Goal: Obtain resource: Obtain resource

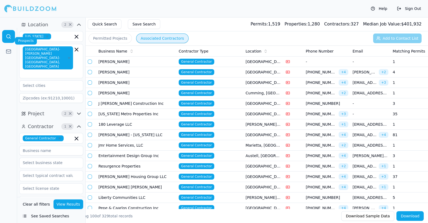
click at [9, 45] on link at bounding box center [8, 51] width 13 height 13
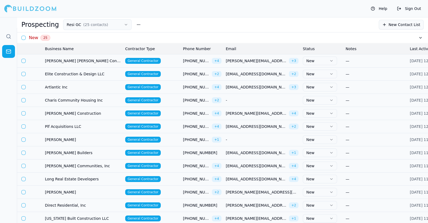
scroll to position [0, 48]
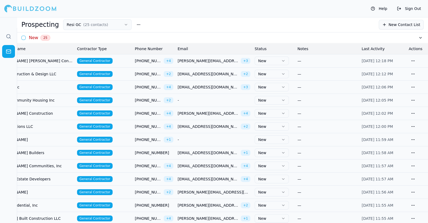
click at [302, 50] on th "Notes" at bounding box center [327, 48] width 64 height 11
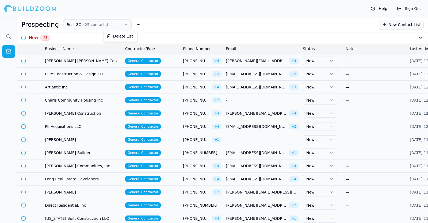
click at [134, 23] on button "button" at bounding box center [139, 25] width 10 height 10
click at [264, 34] on div "New 25" at bounding box center [222, 37] width 411 height 11
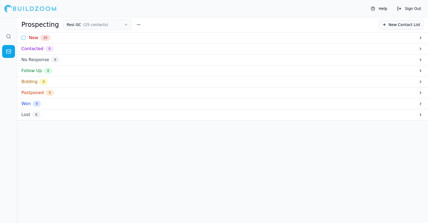
click at [185, 30] on div "Prospecting Resi GC ( 25 contacts ) New Contact List" at bounding box center [222, 24] width 411 height 15
click at [182, 37] on div "New 25" at bounding box center [222, 37] width 411 height 11
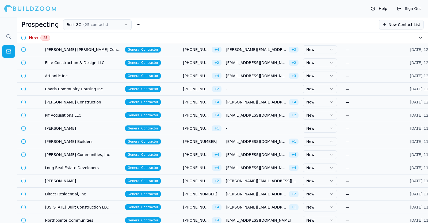
scroll to position [11, 0]
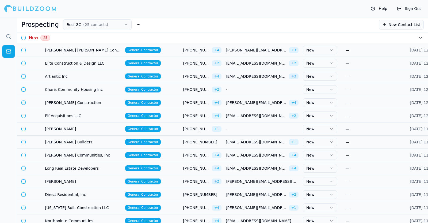
click at [182, 37] on div "New 25" at bounding box center [222, 37] width 411 height 11
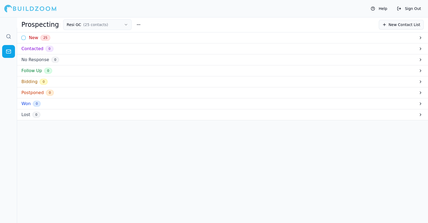
click at [182, 37] on div "New 25" at bounding box center [222, 37] width 411 height 11
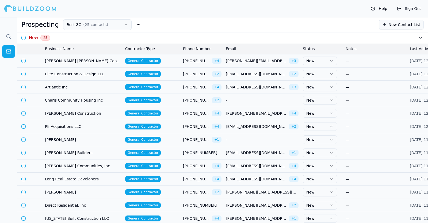
drag, startPoint x: 182, startPoint y: 37, endPoint x: 143, endPoint y: 30, distance: 39.7
click at [143, 30] on div "Prospecting Resi GC ( 25 contacts ) New Contact List" at bounding box center [222, 24] width 411 height 15
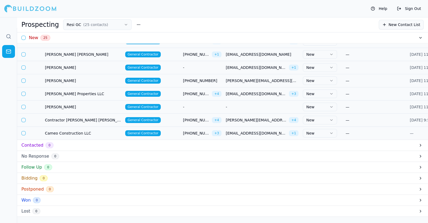
scroll to position [242, 0]
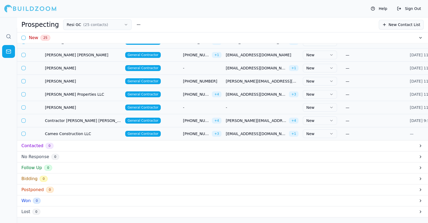
click at [23, 35] on div "New 25" at bounding box center [35, 38] width 29 height 6
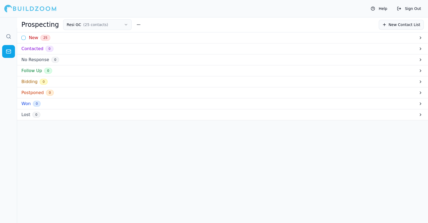
scroll to position [0, 0]
click at [23, 39] on button "button" at bounding box center [23, 38] width 4 height 4
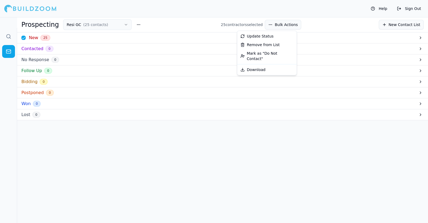
click at [270, 29] on button "Bulk Actions" at bounding box center [283, 25] width 36 height 10
click at [273, 67] on div "Download" at bounding box center [266, 69] width 57 height 9
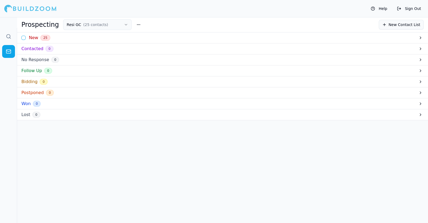
click at [83, 32] on div "New 25" at bounding box center [222, 37] width 411 height 11
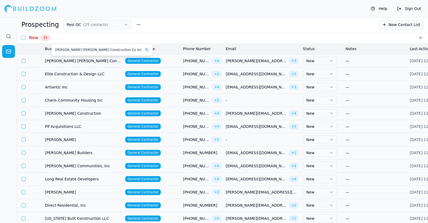
click at [90, 58] on span "[PERSON_NAME] [PERSON_NAME] Construction Co Inc" at bounding box center [83, 60] width 76 height 5
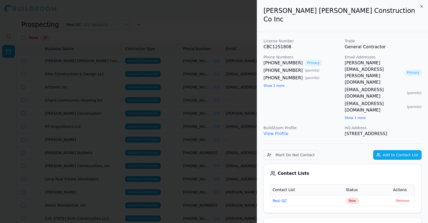
click at [88, 60] on div at bounding box center [214, 111] width 428 height 223
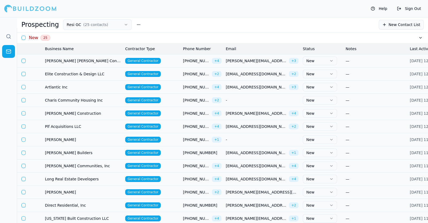
click at [88, 60] on span "[PERSON_NAME] [PERSON_NAME] Construction Co Inc" at bounding box center [83, 60] width 76 height 5
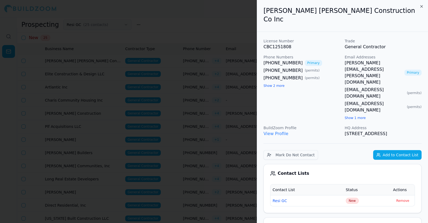
click at [273, 125] on p "BuildZoom Profile" at bounding box center [302, 127] width 77 height 5
click at [273, 131] on link "View Profile" at bounding box center [276, 133] width 25 height 5
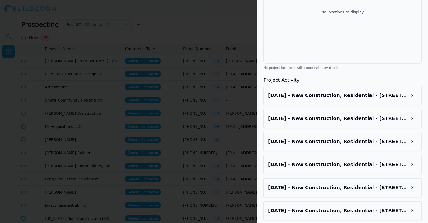
scroll to position [688, 0]
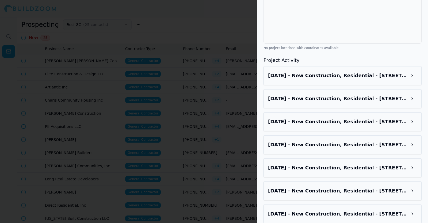
click at [328, 72] on h3 "[DATE] - New Construction, Residential - [STREET_ADDRESS][PERSON_NAME]" at bounding box center [337, 75] width 139 height 7
